Goal: Check status: Check status

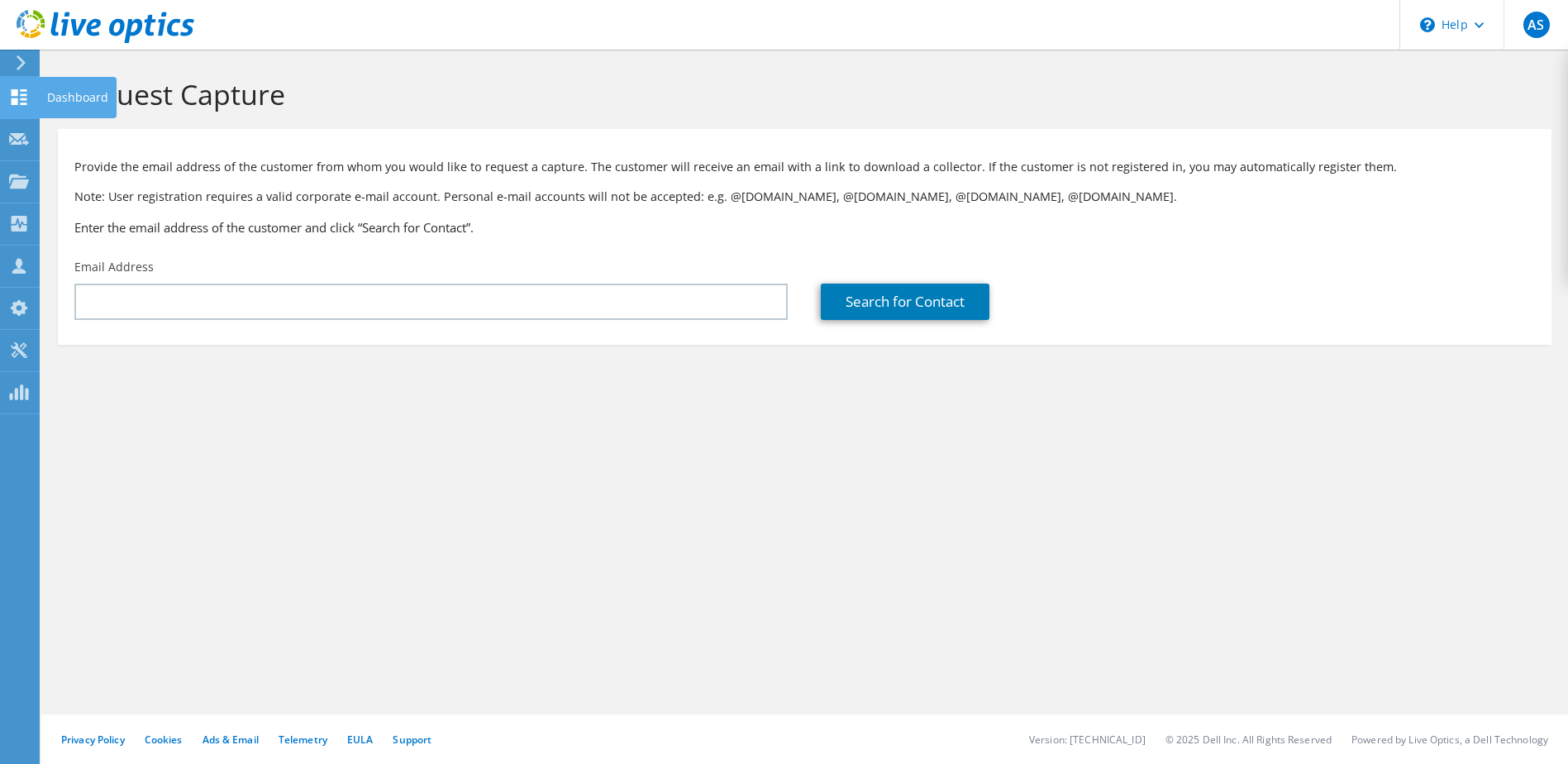
click at [14, 98] on use at bounding box center [19, 97] width 15 height 15
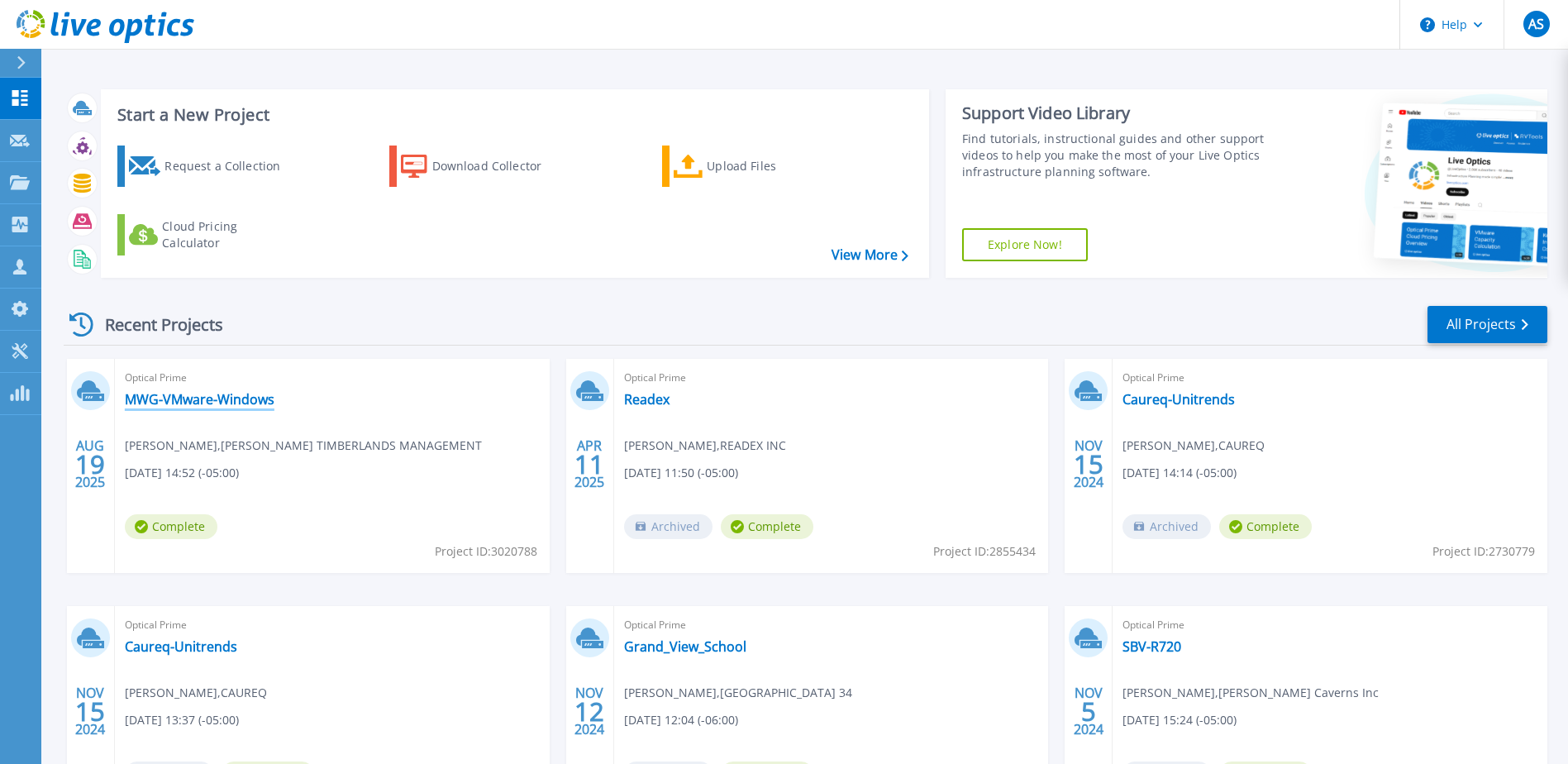
click at [210, 402] on link "MWG-VMware-Windows" at bounding box center [199, 399] width 149 height 16
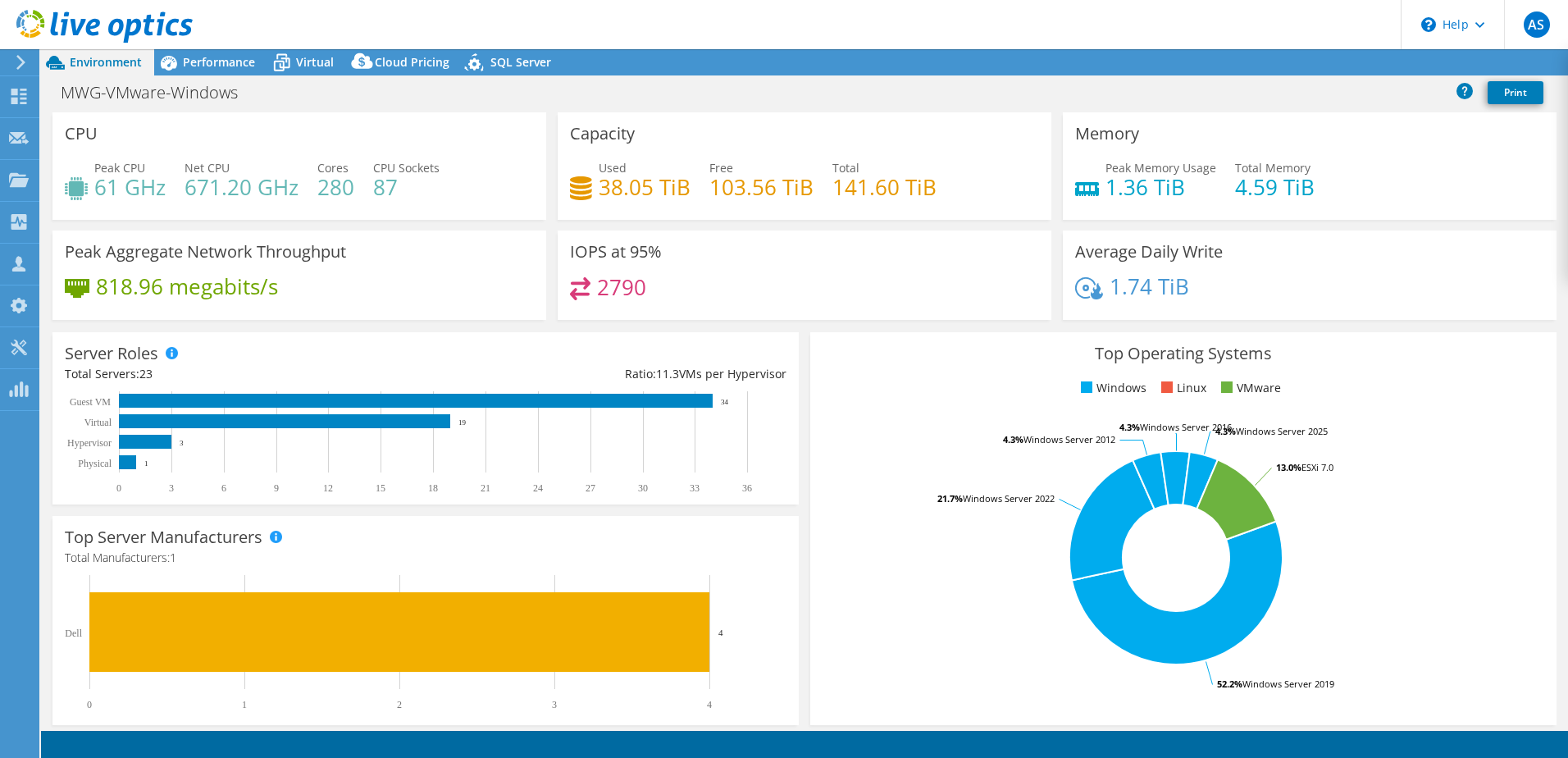
select select "USD"
